Goal: Task Accomplishment & Management: Manage account settings

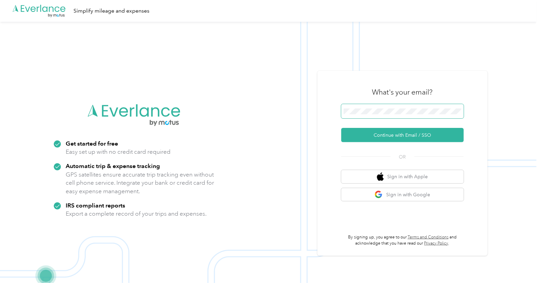
click at [342, 128] on button "Continue with Email / SSO" at bounding box center [403, 135] width 123 height 14
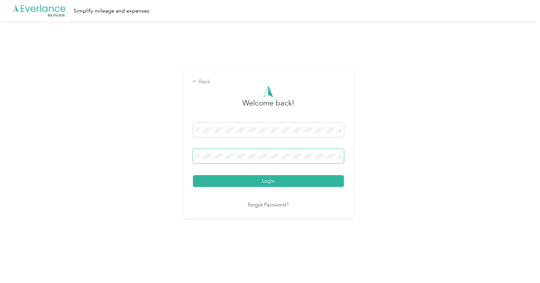
click at [193, 175] on button "Login" at bounding box center [268, 181] width 151 height 12
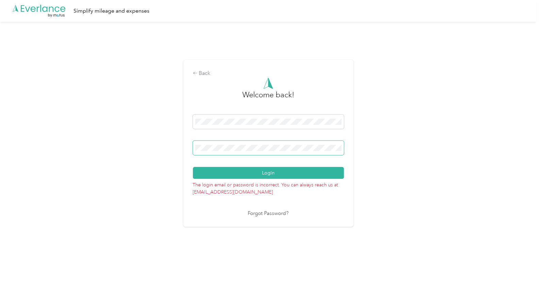
click at [145, 141] on div "Back Welcome back! Login The login email or password is incorrect. You can alwa…" at bounding box center [268, 146] width 537 height 249
click at [193, 167] on button "Login" at bounding box center [268, 173] width 151 height 12
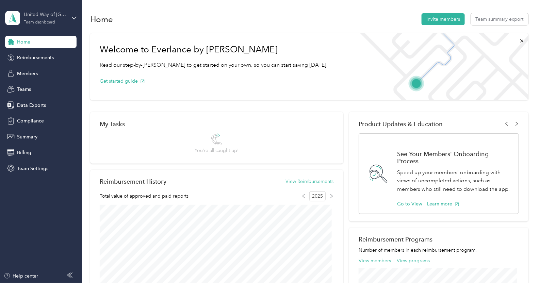
click at [65, 16] on div "United Way of [GEOGRAPHIC_DATA]" at bounding box center [45, 14] width 43 height 7
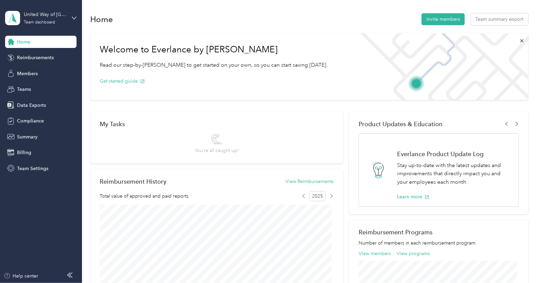
click at [27, 77] on div "Team dashboard Personal dashboard Log out" at bounding box center [77, 67] width 134 height 43
click at [26, 60] on span "Reimbursements" at bounding box center [35, 57] width 37 height 7
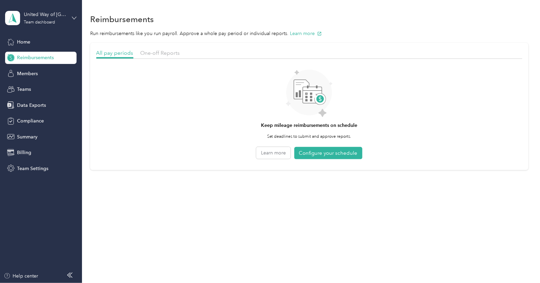
click at [73, 16] on icon at bounding box center [74, 18] width 5 height 5
click at [35, 72] on div "Personal dashboard" at bounding box center [77, 71] width 134 height 12
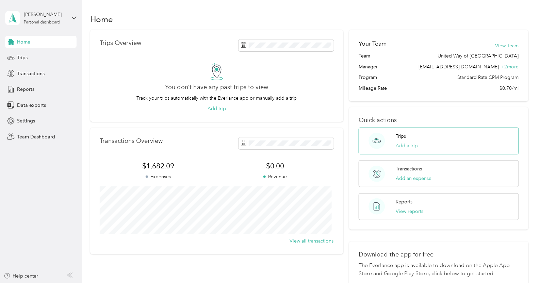
click at [409, 148] on button "Add a trip" at bounding box center [407, 145] width 22 height 7
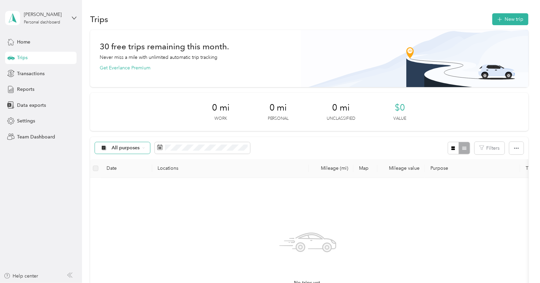
click at [128, 147] on span "All purposes" at bounding box center [126, 148] width 28 height 5
click at [134, 182] on span "United Way of [GEOGRAPHIC_DATA]" at bounding box center [154, 181] width 84 height 7
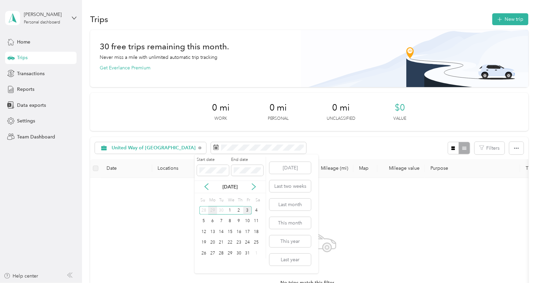
click at [214, 209] on div "29" at bounding box center [212, 210] width 9 height 9
click at [223, 252] on div "30" at bounding box center [221, 253] width 9 height 9
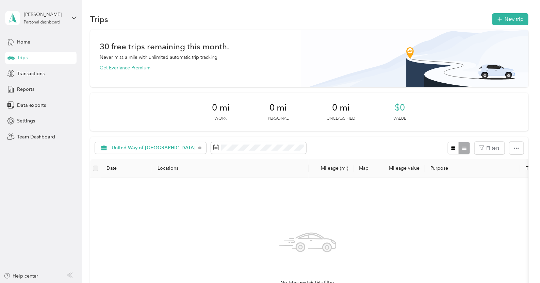
click at [235, 141] on div "United Way of [GEOGRAPHIC_DATA] Filters" at bounding box center [309, 148] width 439 height 22
click at [224, 151] on span at bounding box center [258, 148] width 95 height 12
click at [252, 152] on span at bounding box center [258, 148] width 95 height 12
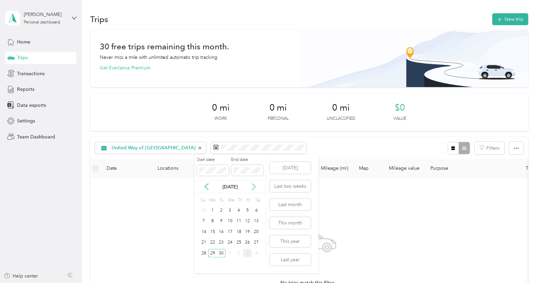
click at [254, 188] on icon at bounding box center [254, 187] width 7 height 7
click at [229, 210] on div "1" at bounding box center [230, 210] width 9 height 9
click at [206, 183] on div "[DATE]" at bounding box center [230, 187] width 71 height 13
click at [207, 189] on icon at bounding box center [206, 187] width 3 height 6
click at [214, 252] on div "29" at bounding box center [212, 253] width 9 height 9
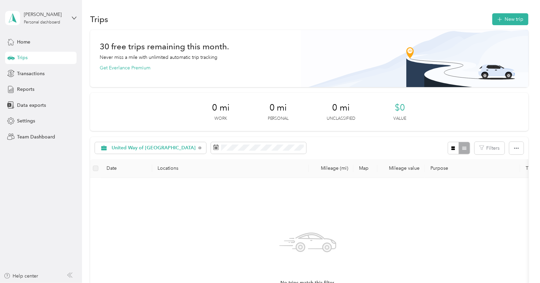
click at [386, 199] on div "No trips match this filter. Clear filters" at bounding box center [308, 265] width 425 height 162
click at [502, 15] on button "New trip" at bounding box center [511, 19] width 36 height 12
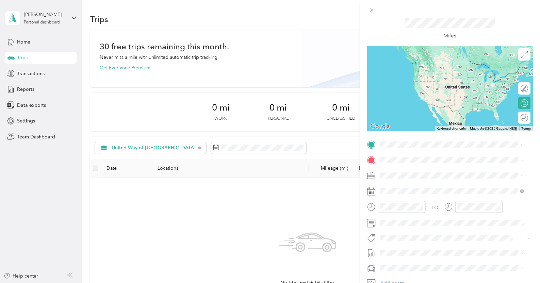
scroll to position [26, 0]
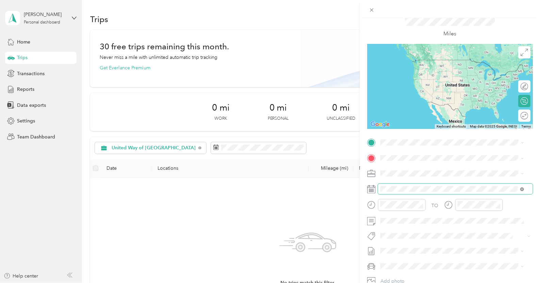
click at [522, 188] on icon at bounding box center [523, 190] width 4 height 4
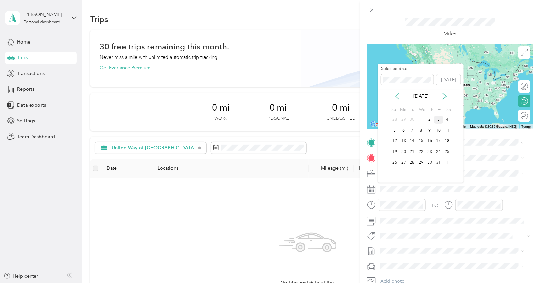
click at [395, 99] on icon at bounding box center [397, 96] width 7 height 7
click at [405, 159] on div "29" at bounding box center [403, 163] width 9 height 9
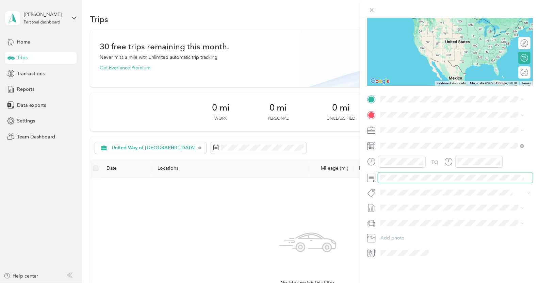
scroll to position [0, 0]
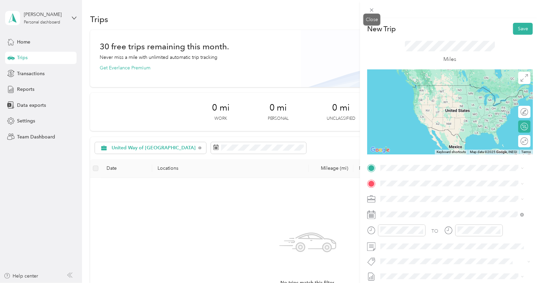
click at [375, 12] on span at bounding box center [372, 10] width 10 height 10
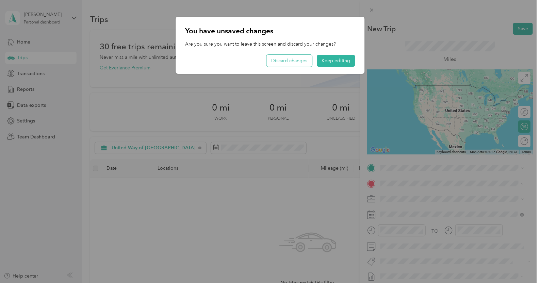
click at [291, 65] on button "Discard changes" at bounding box center [290, 61] width 46 height 12
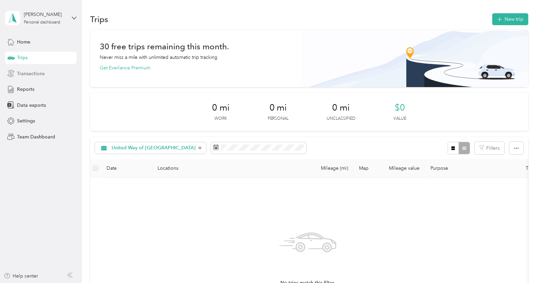
click at [29, 72] on span "Transactions" at bounding box center [31, 73] width 28 height 7
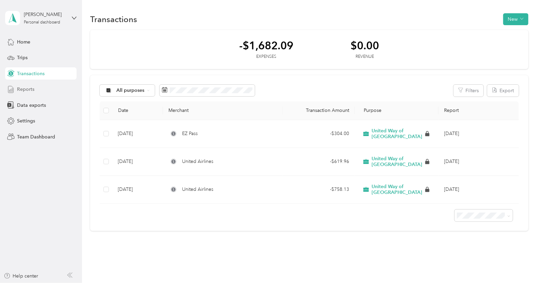
click at [31, 87] on span "Reports" at bounding box center [25, 89] width 17 height 7
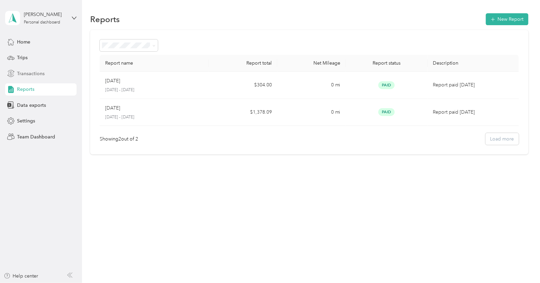
click at [35, 69] on div "Transactions" at bounding box center [41, 73] width 72 height 12
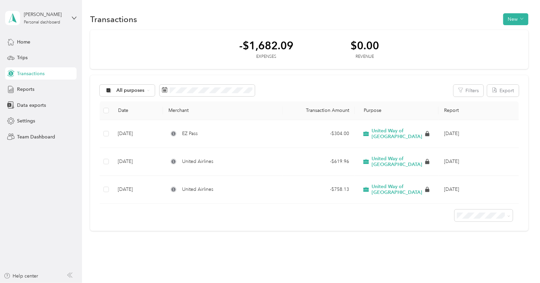
click at [512, 13] on div "Transactions New" at bounding box center [309, 19] width 439 height 14
click at [513, 18] on button "New" at bounding box center [516, 19] width 25 height 12
click at [511, 30] on span "Expense" at bounding box center [511, 31] width 18 height 7
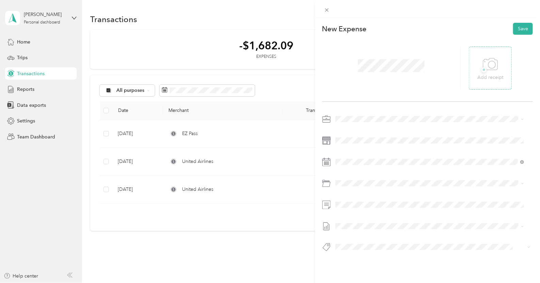
click at [494, 71] on div "+ Add receipt" at bounding box center [491, 68] width 26 height 26
click at [516, 30] on button "Save" at bounding box center [524, 29] width 20 height 12
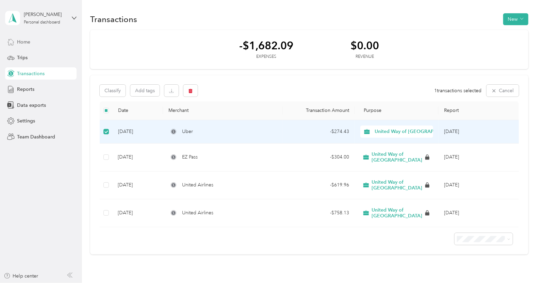
click at [27, 42] on span "Home" at bounding box center [23, 41] width 13 height 7
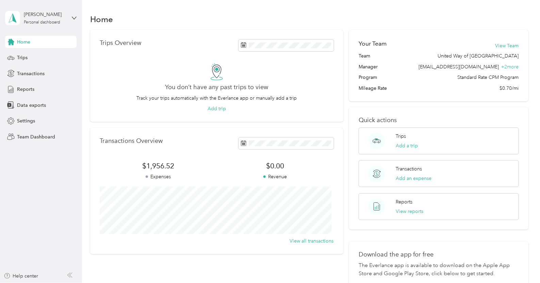
click at [70, 18] on div "[PERSON_NAME] Personal dashboard" at bounding box center [41, 18] width 72 height 24
click at [57, 53] on div "Team dashboard" at bounding box center [77, 52] width 134 height 12
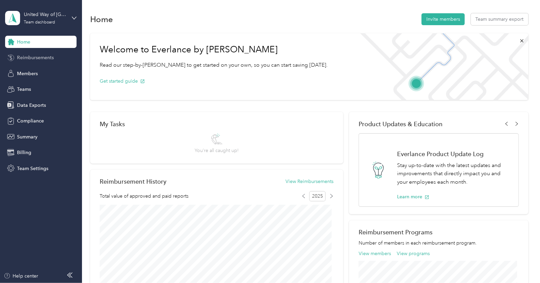
click at [37, 58] on span "Reimbursements" at bounding box center [35, 57] width 37 height 7
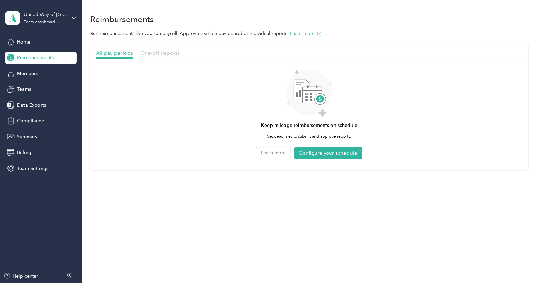
click at [157, 51] on span "One-off Reports" at bounding box center [161, 53] width 40 height 6
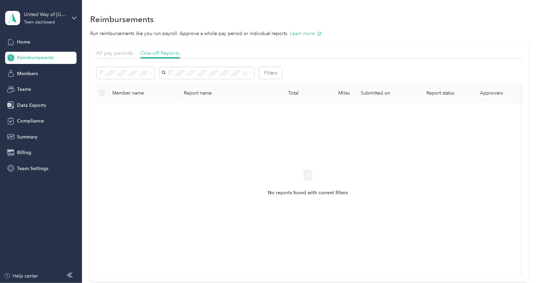
click at [117, 85] on div "All" at bounding box center [125, 82] width 49 height 7
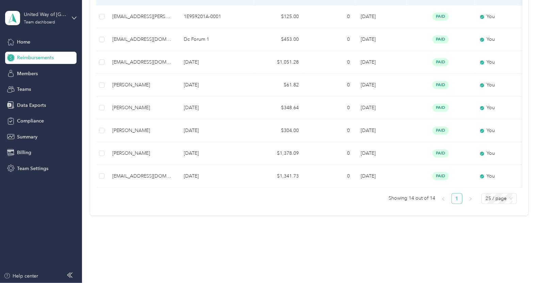
scroll to position [242, 0]
